Goal: Use online tool/utility: Utilize a website feature to perform a specific function

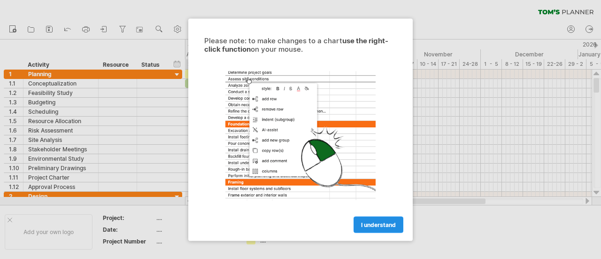
click at [377, 227] on span "I understand" at bounding box center [378, 224] width 35 height 7
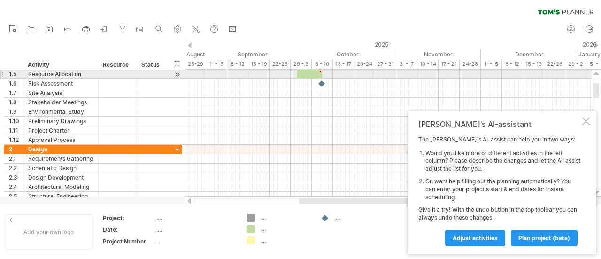
click at [231, 118] on div at bounding box center [388, 120] width 407 height 9
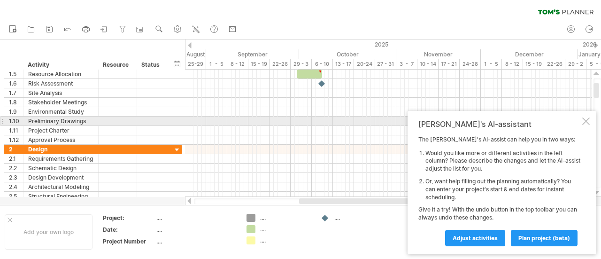
click at [588, 123] on div at bounding box center [586, 121] width 8 height 8
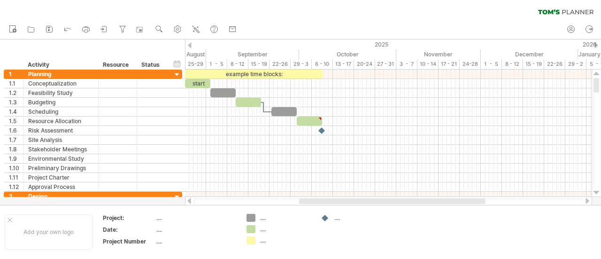
click at [191, 46] on div at bounding box center [190, 45] width 4 height 6
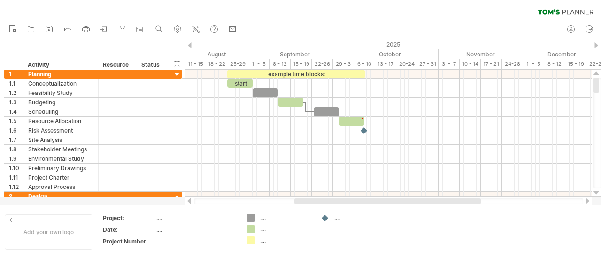
click at [191, 46] on div at bounding box center [190, 45] width 4 height 6
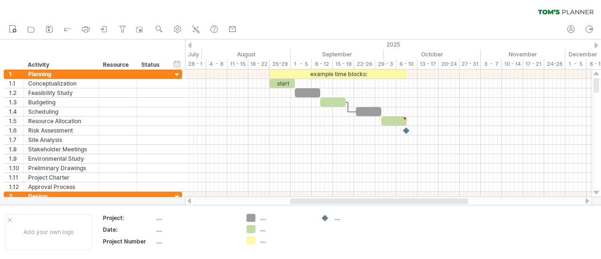
click at [191, 46] on div at bounding box center [190, 45] width 4 height 6
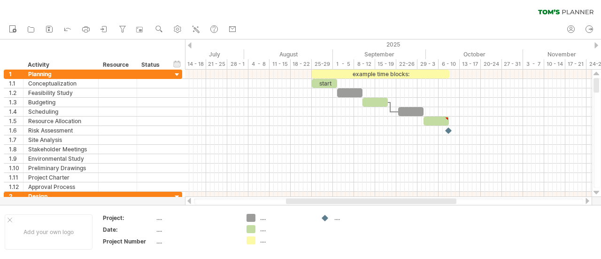
click at [191, 46] on div at bounding box center [190, 45] width 4 height 6
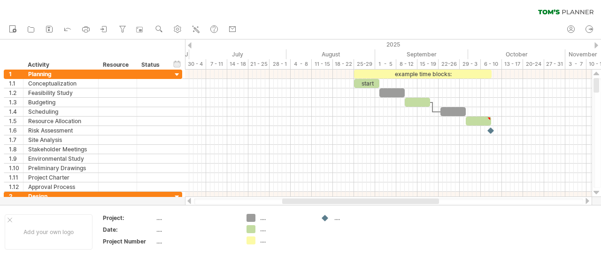
click at [221, 203] on div at bounding box center [388, 201] width 389 height 6
drag, startPoint x: 221, startPoint y: 201, endPoint x: 270, endPoint y: 203, distance: 48.9
click at [221, 201] on div at bounding box center [388, 201] width 389 height 6
drag, startPoint x: 286, startPoint y: 204, endPoint x: 343, endPoint y: 200, distance: 56.5
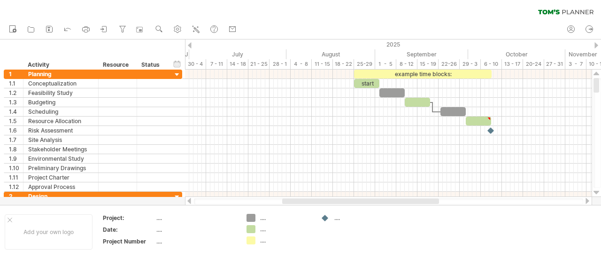
click at [343, 200] on div at bounding box center [388, 201] width 389 height 6
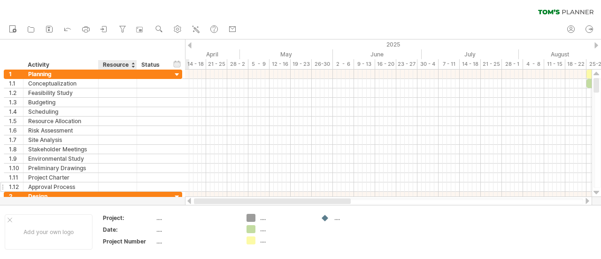
drag, startPoint x: 343, startPoint y: 200, endPoint x: 116, endPoint y: 188, distance: 227.1
click at [113, 198] on div "Trying to reach [DOMAIN_NAME] Connected again... 0% clear filter new 1" at bounding box center [300, 129] width 601 height 259
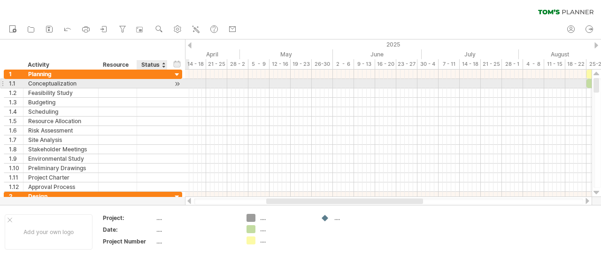
click at [171, 83] on div "**********" at bounding box center [93, 83] width 178 height 9
click at [176, 83] on div at bounding box center [177, 84] width 9 height 10
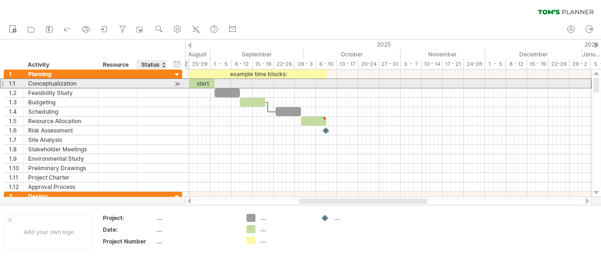
click at [155, 83] on div at bounding box center [152, 83] width 21 height 9
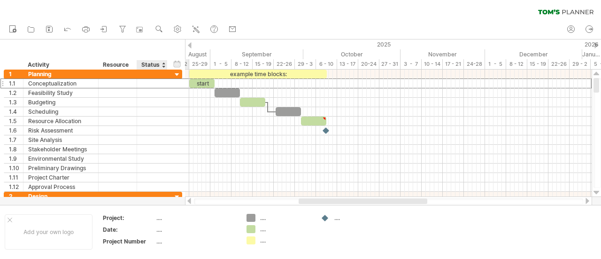
click at [163, 62] on div at bounding box center [164, 64] width 4 height 9
click at [177, 62] on div "hide start/end/duration show start/end/duration" at bounding box center [177, 64] width 9 height 10
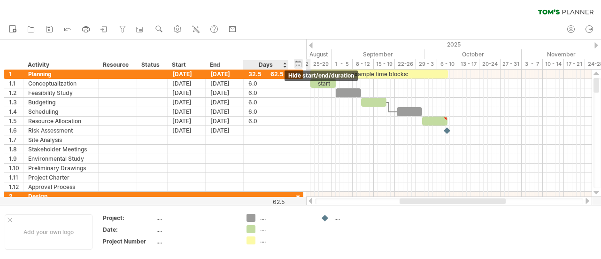
click at [294, 64] on div "hide start/end/duration show start/end/duration" at bounding box center [298, 64] width 9 height 10
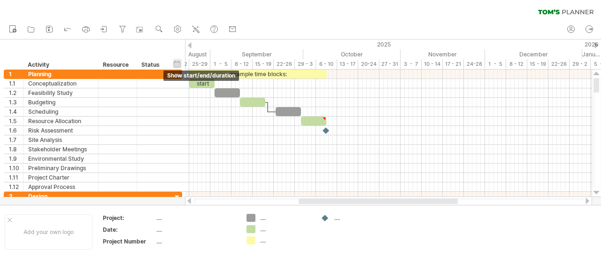
click at [176, 61] on div "hide start/end/duration show start/end/duration" at bounding box center [177, 64] width 9 height 10
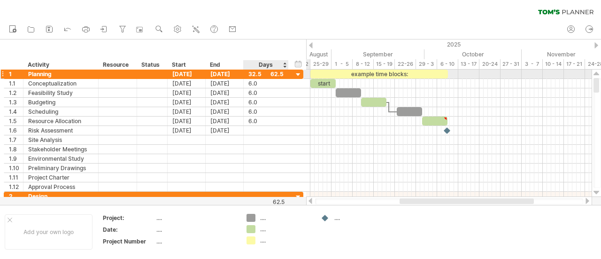
click at [300, 73] on div at bounding box center [298, 74] width 9 height 9
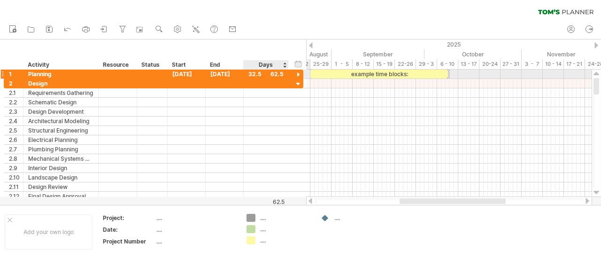
click at [298, 73] on div at bounding box center [298, 74] width 9 height 9
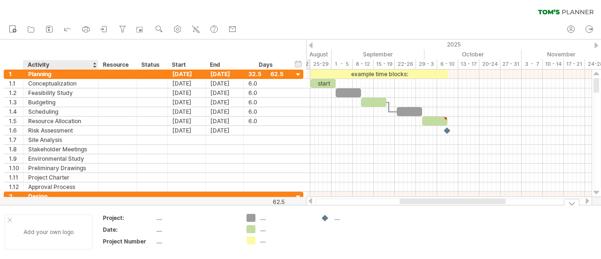
click at [61, 231] on div "Add your own logo" at bounding box center [49, 231] width 88 height 35
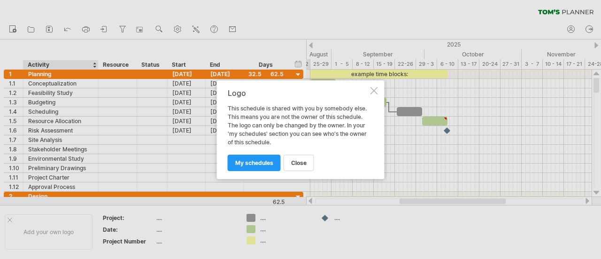
click at [307, 157] on link "close" at bounding box center [299, 162] width 31 height 16
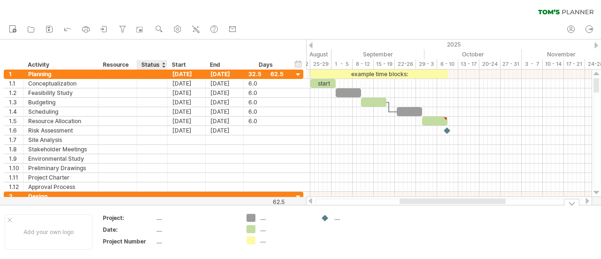
click at [164, 217] on div "...." at bounding box center [195, 218] width 79 height 8
click at [262, 218] on div "...." at bounding box center [285, 218] width 51 height 8
click at [167, 220] on div "...." at bounding box center [195, 218] width 79 height 8
click at [551, 9] on div "clear filter reapply filter" at bounding box center [300, 10] width 601 height 20
click at [551, 11] on icon at bounding box center [565, 11] width 55 height 5
